Goal: Task Accomplishment & Management: Manage account settings

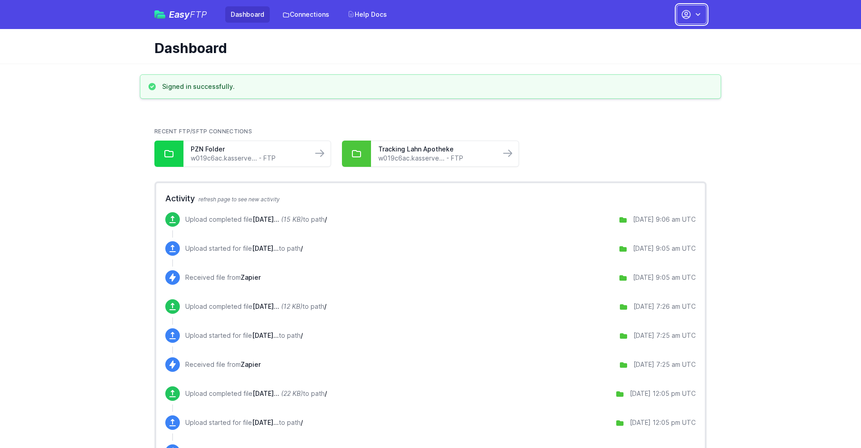
click at [691, 15] on button "button" at bounding box center [691, 14] width 30 height 19
click at [663, 38] on link "Account Settings" at bounding box center [662, 38] width 87 height 16
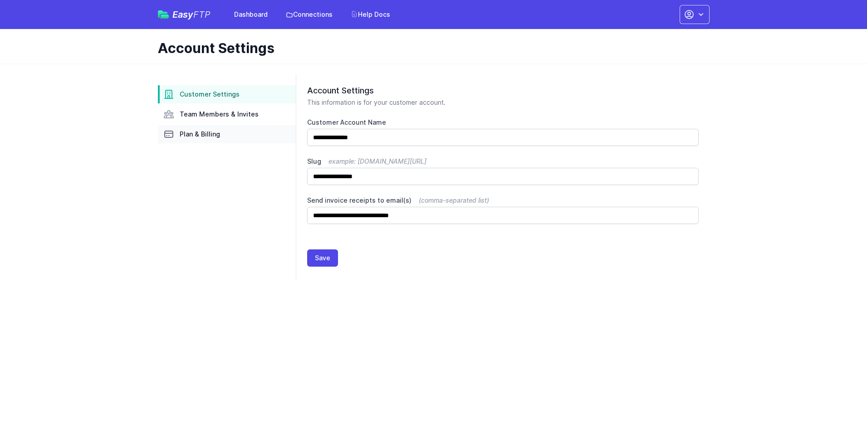
click at [227, 134] on link "Plan & Billing" at bounding box center [227, 134] width 138 height 18
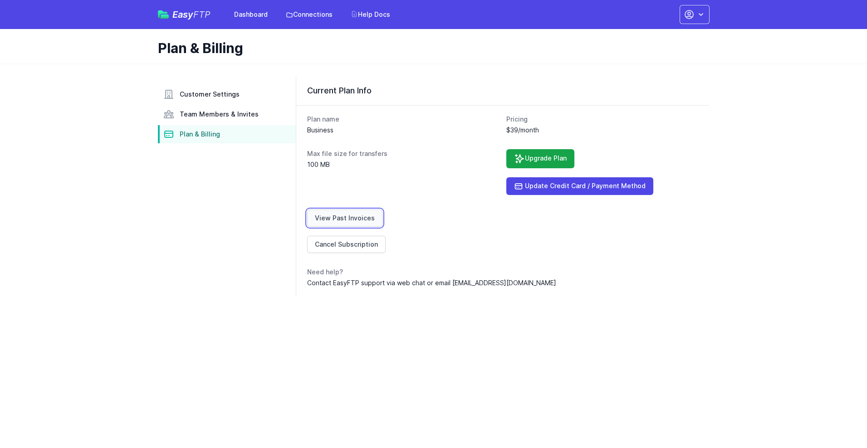
click at [343, 218] on link "View Past Invoices" at bounding box center [344, 218] width 75 height 17
